Goal: Transaction & Acquisition: Purchase product/service

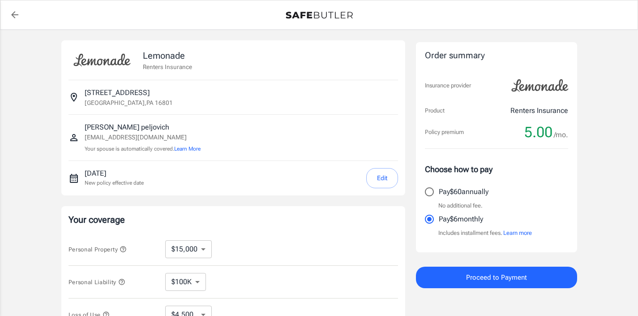
select select "15000"
select select "500"
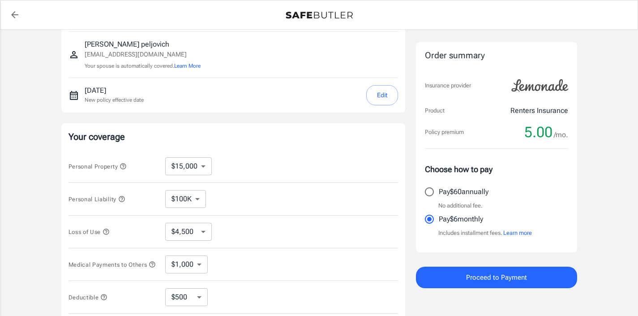
scroll to position [82, 0]
click at [201, 201] on select "$100K $200K $300K $400K $500K $1M" at bounding box center [185, 199] width 41 height 18
select select "300000"
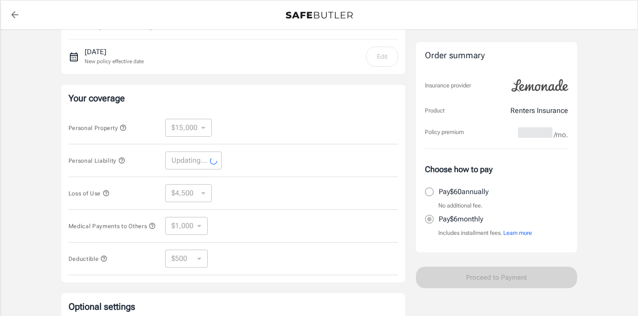
scroll to position [122, 0]
select select "300000"
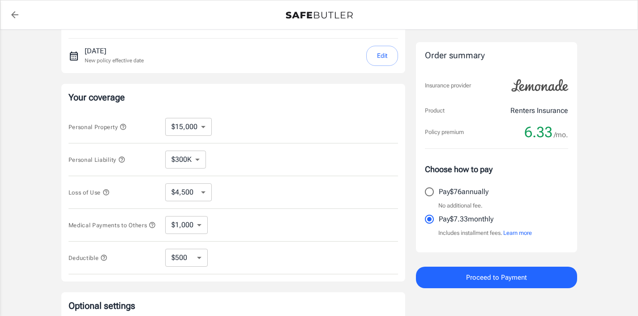
click at [107, 194] on icon "button" at bounding box center [106, 191] width 7 height 7
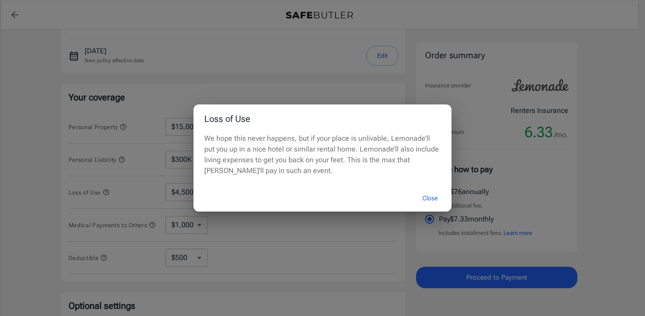
click at [433, 199] on button "Close" at bounding box center [430, 197] width 36 height 19
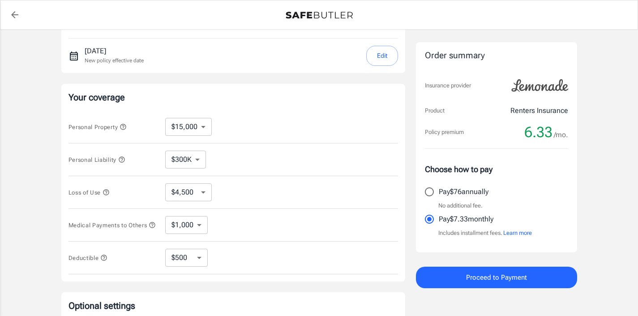
click at [204, 192] on select "$4,500 $7,500 $13,500 $22,500 $34,500 $55,500 $85,500 $130K $200K" at bounding box center [188, 192] width 47 height 18
click at [200, 257] on select "$250 $500 $1,000 $2,500" at bounding box center [186, 257] width 43 height 18
select select "250"
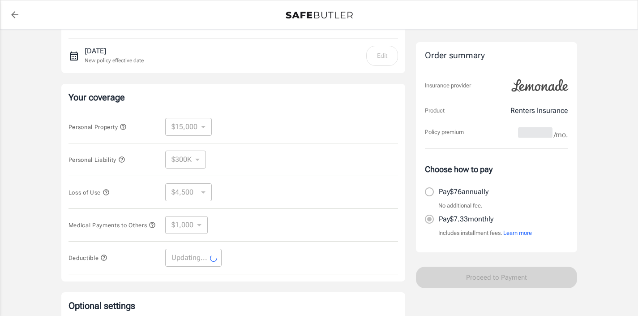
select select "250"
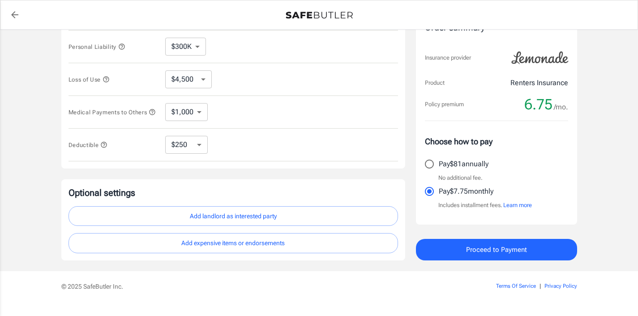
scroll to position [238, 0]
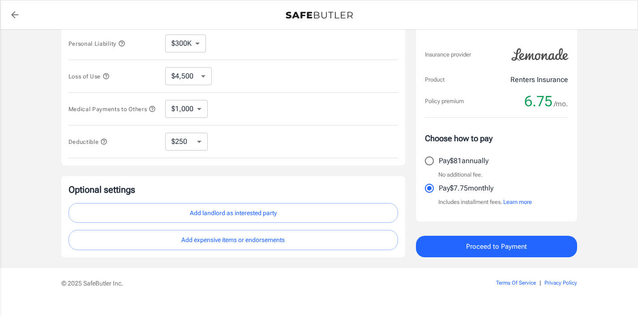
click at [286, 210] on button "Add landlord as interested party" at bounding box center [232, 213] width 329 height 20
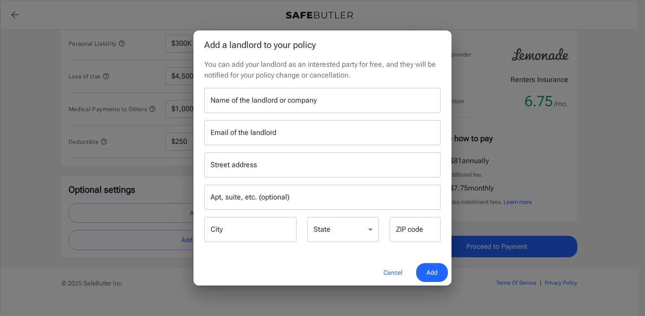
click at [321, 100] on input "Name of the landlord or company" at bounding box center [322, 100] width 236 height 25
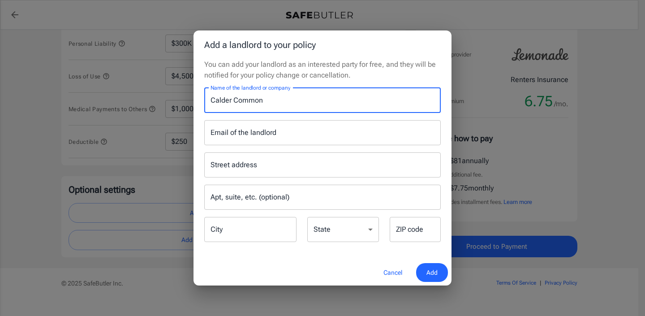
type input "Calder Common"
click at [281, 133] on input "Email of the landlord" at bounding box center [322, 132] width 236 height 25
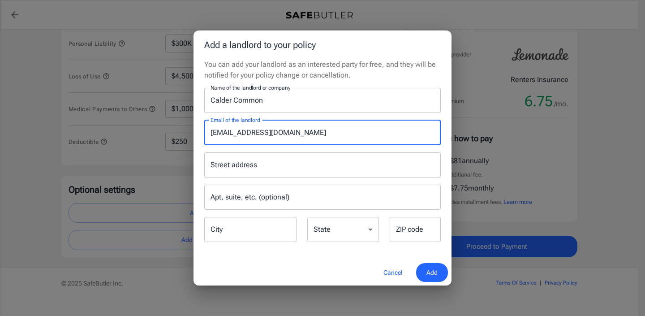
type input "[EMAIL_ADDRESS][DOMAIN_NAME]"
click at [270, 167] on input "Street address" at bounding box center [322, 164] width 228 height 17
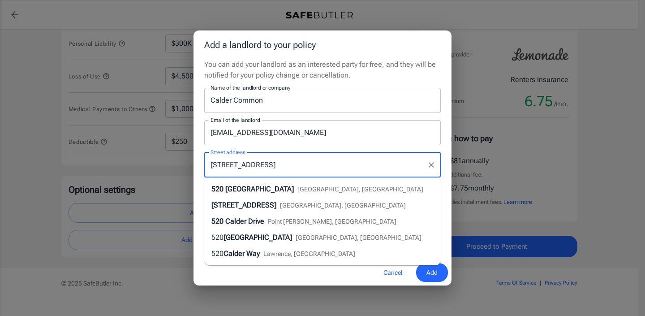
click at [259, 191] on span "[GEOGRAPHIC_DATA]" at bounding box center [259, 188] width 68 height 9
type input "[STREET_ADDRESS]"
type input "[GEOGRAPHIC_DATA]"
select select "PA"
type input "16801"
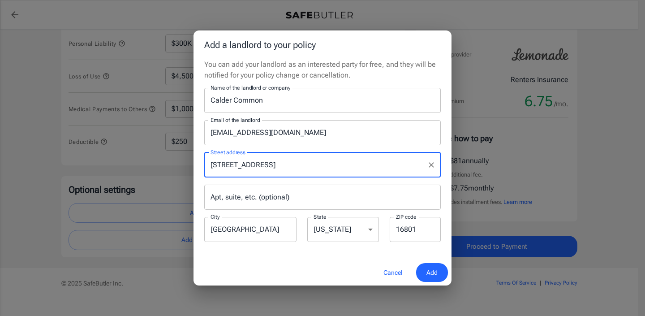
type input "[STREET_ADDRESS]"
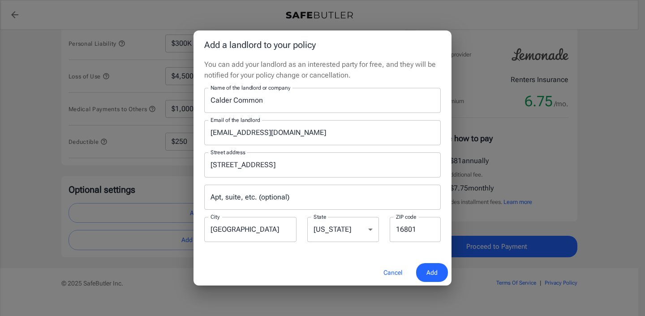
click at [432, 272] on span "Add" at bounding box center [431, 272] width 11 height 11
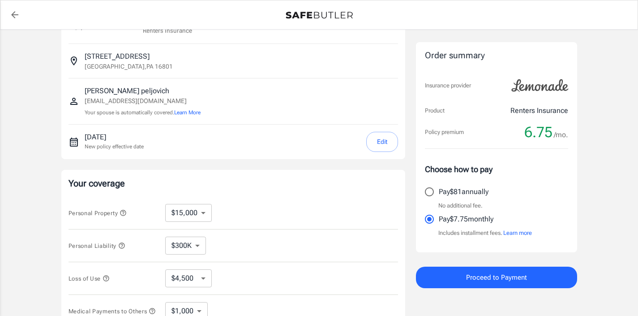
scroll to position [0, 0]
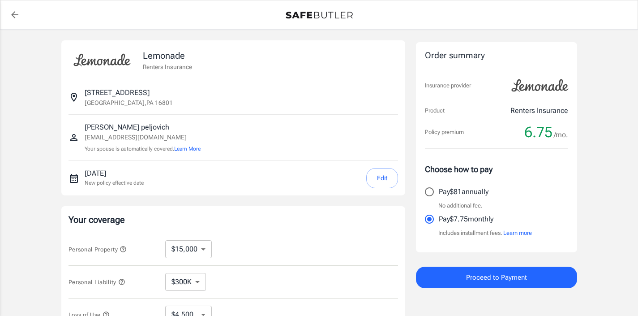
click at [380, 183] on button "Edit" at bounding box center [382, 178] width 32 height 20
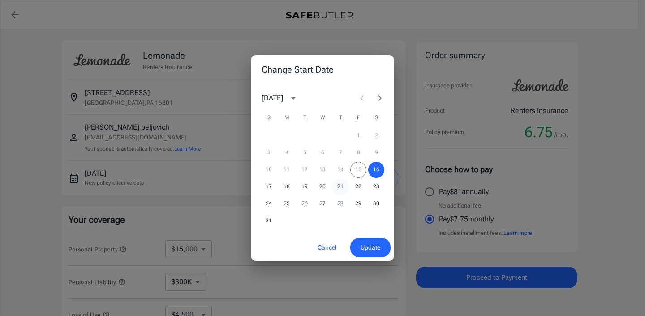
click at [337, 186] on button "21" at bounding box center [340, 187] width 16 height 16
click at [367, 248] on span "Update" at bounding box center [370, 247] width 20 height 11
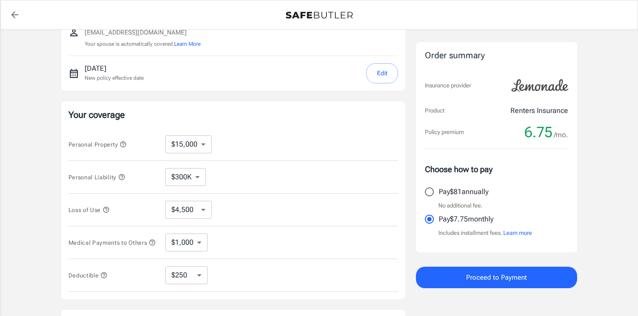
scroll to position [106, 0]
click at [202, 144] on select "$10,000 $15,000 $20,000 $25,000 $30,000 $40,000 $50,000 $100K $150K $200K $250K" at bounding box center [188, 143] width 47 height 18
select select "20000"
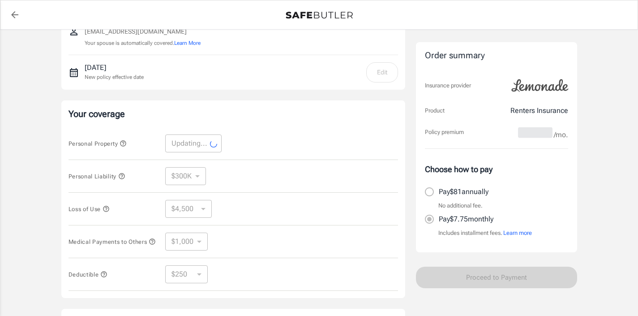
select select "20000"
select select "6000"
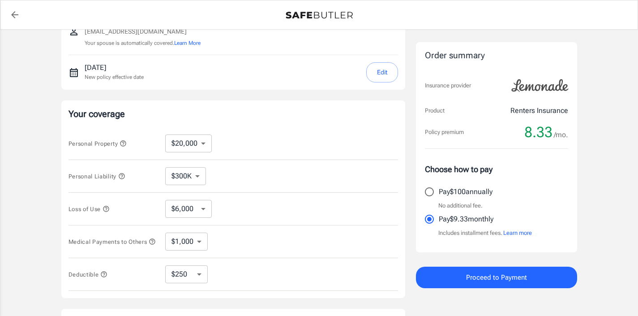
click at [204, 145] on select "$10,000 $15,000 $20,000 $25,000 $30,000 $40,000 $50,000 $100K $150K $200K $250K" at bounding box center [188, 143] width 47 height 18
select select "15000"
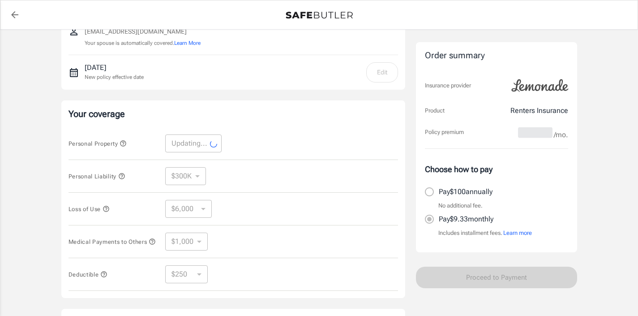
select select "15000"
select select "4500"
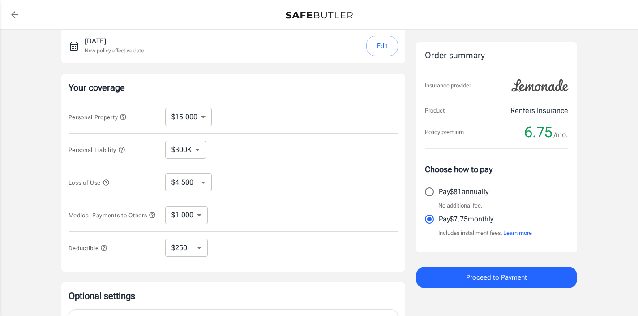
scroll to position [134, 0]
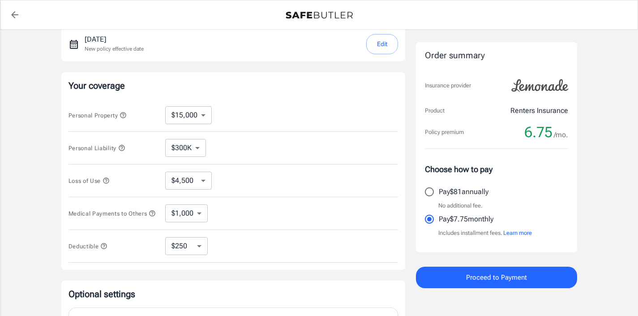
click at [149, 217] on icon "button" at bounding box center [152, 212] width 7 height 7
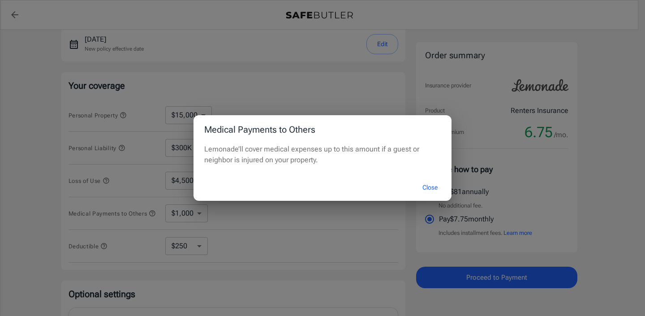
click at [430, 189] on button "Close" at bounding box center [430, 187] width 36 height 19
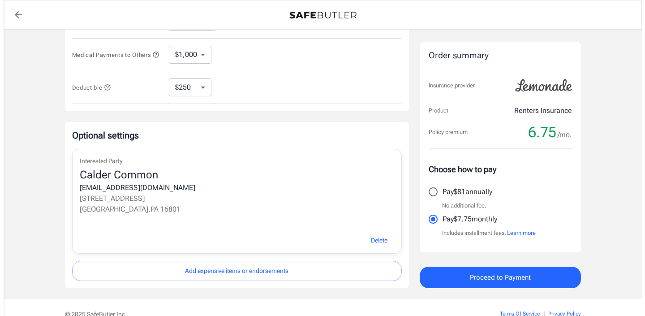
scroll to position [302, 0]
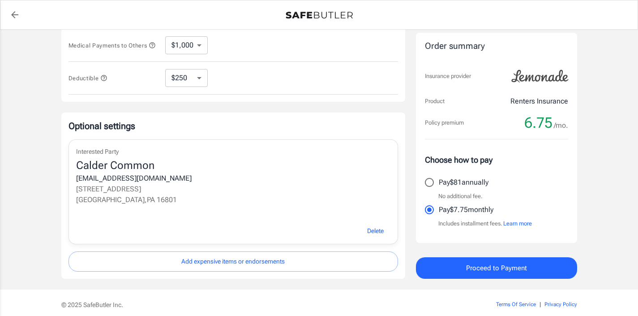
click at [270, 265] on button "Add expensive items or endorsements" at bounding box center [232, 261] width 329 height 20
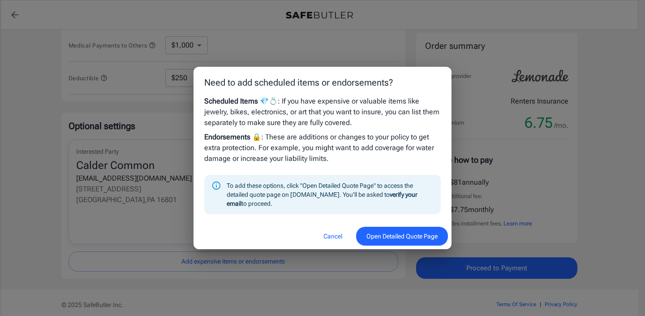
click at [388, 243] on button "Open Detailed Quote Page" at bounding box center [402, 235] width 92 height 19
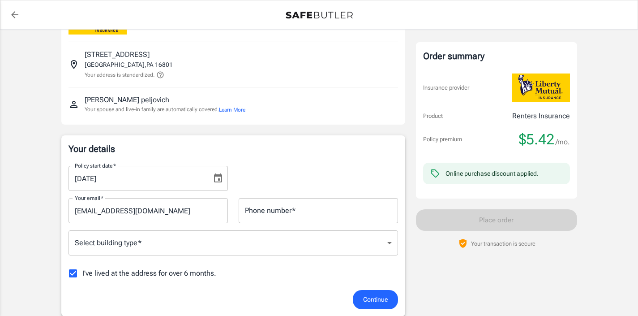
scroll to position [53, 0]
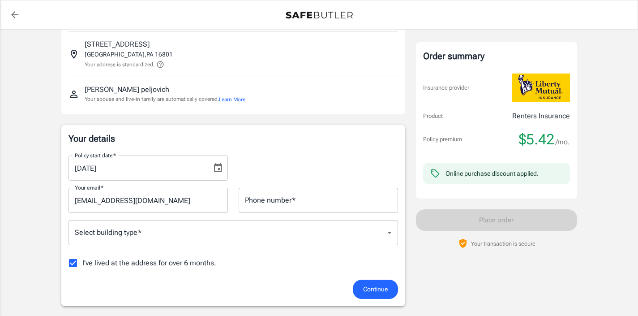
click at [211, 162] on button "Choose date, selected date is Aug 17, 2025" at bounding box center [218, 168] width 18 height 18
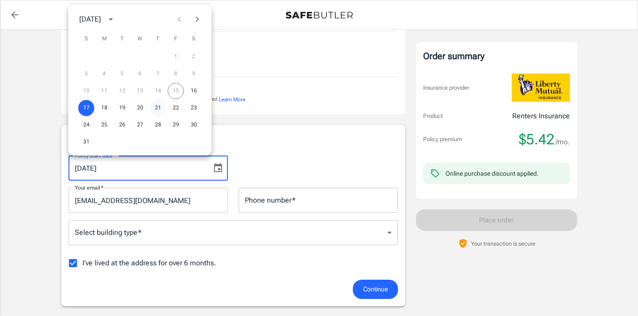
click at [155, 104] on button "21" at bounding box center [158, 108] width 16 height 16
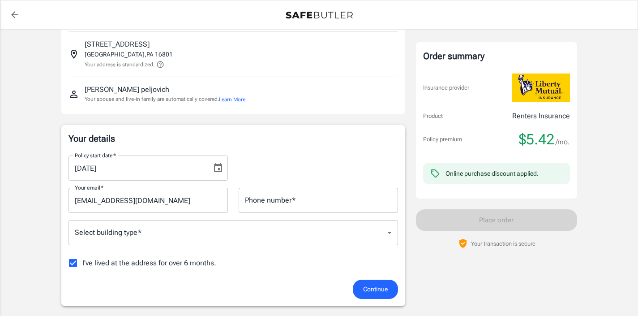
type input "08/21/2025"
click at [296, 197] on input "Phone number   *" at bounding box center [318, 200] width 159 height 25
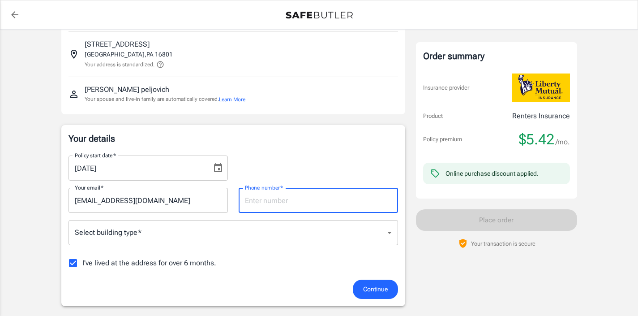
type input "6179094763"
click at [194, 249] on div "Policy start date   * 08/21/2025 Policy start date   * Your email   * lorsteve@…" at bounding box center [232, 213] width 329 height 131
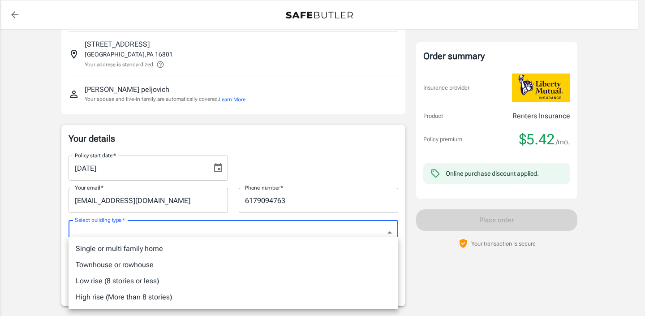
click at [150, 285] on li "Low rise (8 stories or less)" at bounding box center [232, 281] width 329 height 16
type input "lowrise"
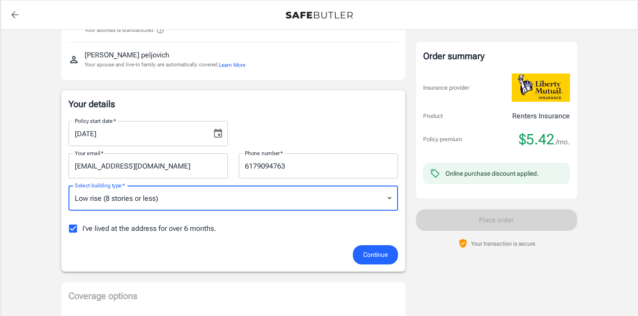
scroll to position [92, 0]
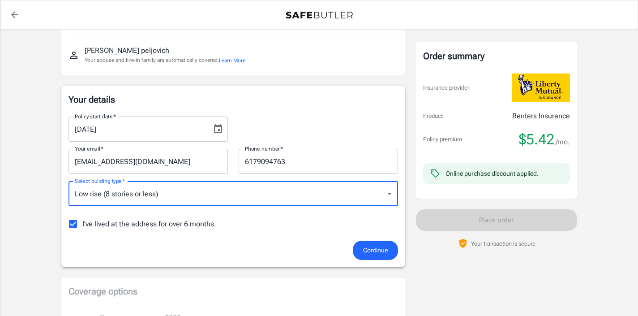
click at [74, 227] on input "I've lived at the address for over 6 months." at bounding box center [73, 223] width 19 height 19
checkbox input "false"
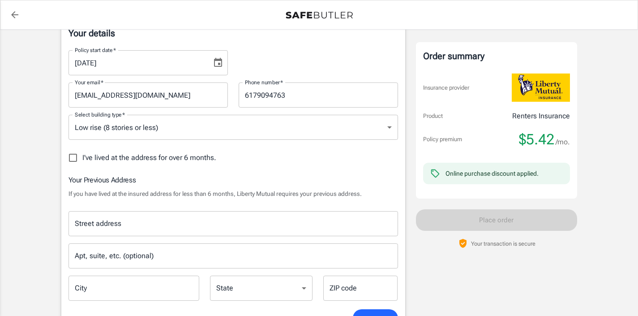
scroll to position [159, 0]
click at [181, 226] on input "Street address" at bounding box center [233, 222] width 321 height 17
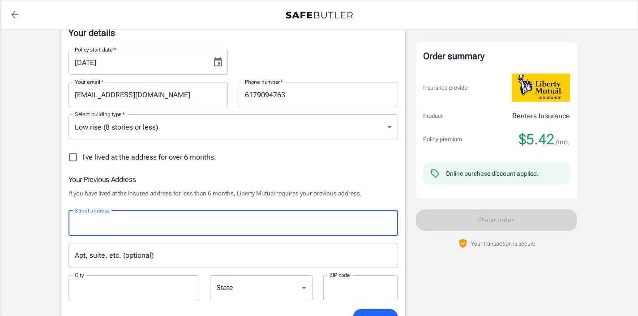
type input "30 Reservoir Ave"
type input "NEEDHAM HEIGHTS"
type input "02494"
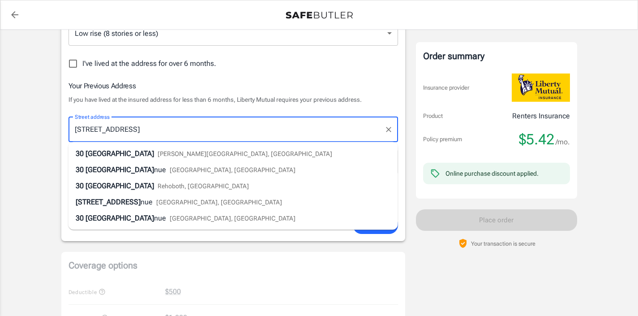
scroll to position [254, 0]
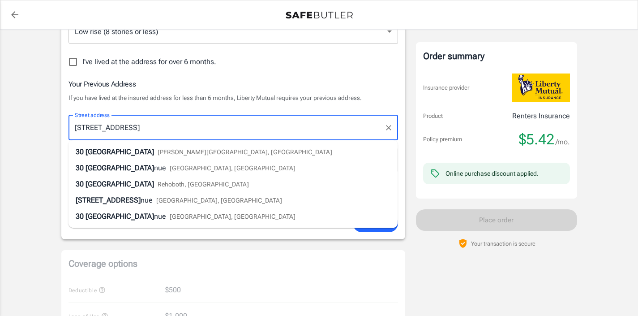
click at [249, 155] on li "30 Reservoir Ave Needham Heights, MA" at bounding box center [232, 152] width 329 height 16
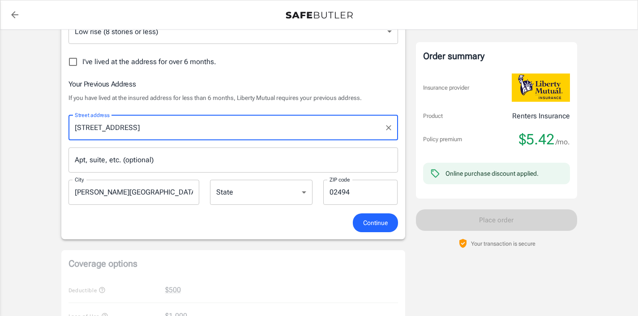
type input "Needham"
select select "MA"
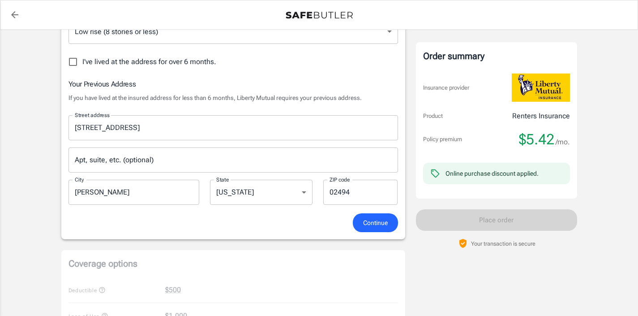
click at [372, 225] on span "Continue" at bounding box center [375, 222] width 25 height 11
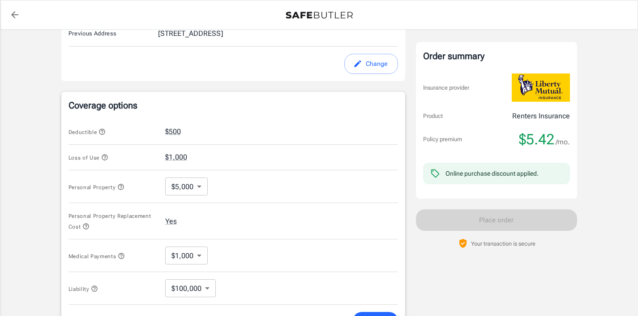
scroll to position [369, 0]
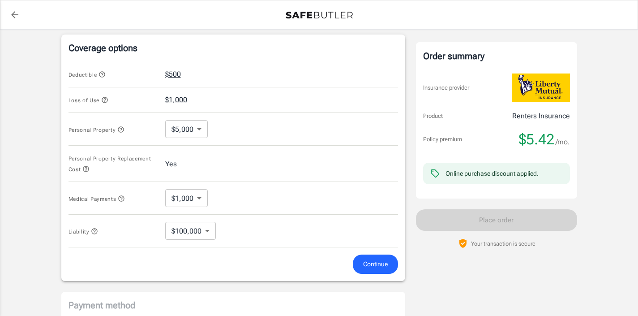
click at [174, 73] on button "$500" at bounding box center [173, 74] width 16 height 11
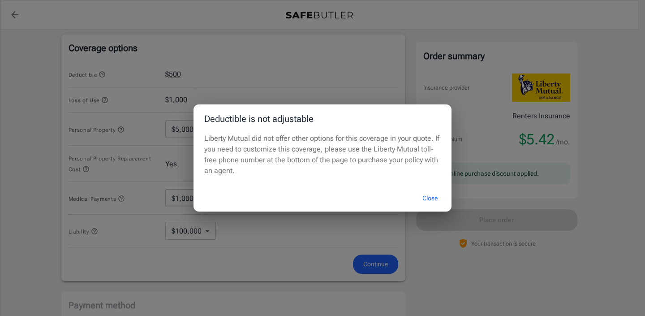
click at [432, 196] on button "Close" at bounding box center [430, 197] width 36 height 19
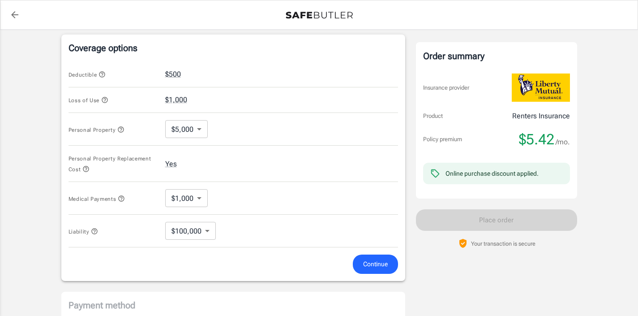
click at [195, 129] on body "Policy premium $ 5.42 /mo Liberty Mutual Renters Insurance 520 E CALDER WAY STA…" at bounding box center [319, 71] width 638 height 880
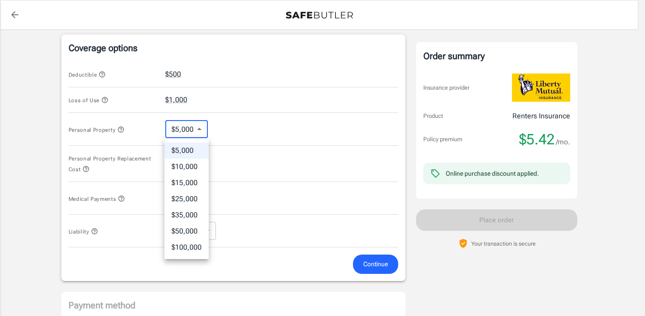
click at [187, 181] on li "$15,000" at bounding box center [186, 183] width 44 height 16
type input "15000"
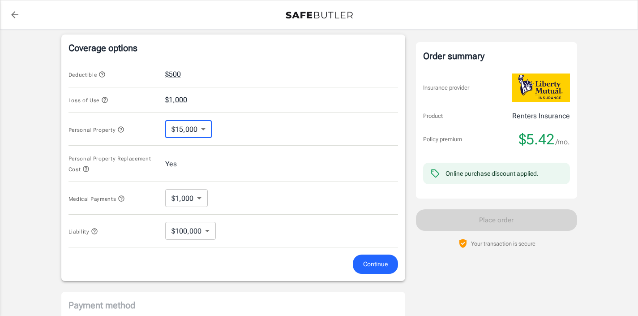
click at [204, 232] on body "Policy premium $ 5.42 /mo Liberty Mutual Renters Insurance 520 E CALDER WAY STA…" at bounding box center [319, 71] width 638 height 880
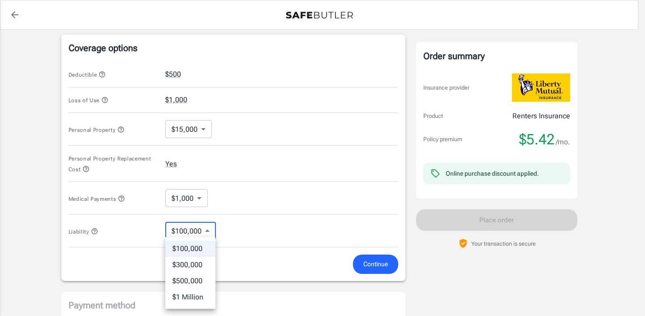
click at [192, 261] on li "$300,000" at bounding box center [190, 264] width 50 height 16
type input "300000"
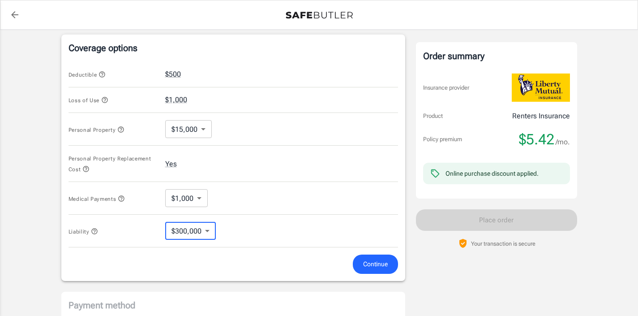
click at [375, 265] on span "Continue" at bounding box center [375, 263] width 25 height 11
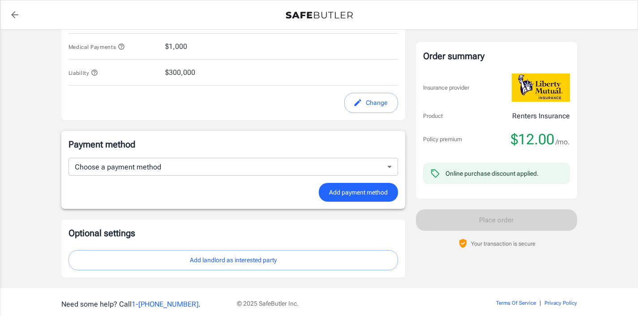
scroll to position [523, 0]
